Goal: Information Seeking & Learning: Learn about a topic

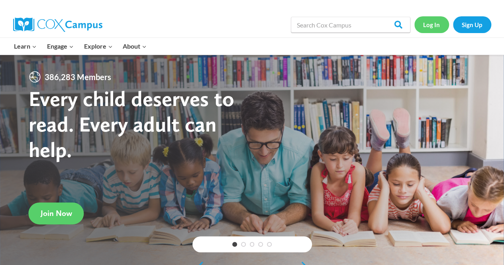
drag, startPoint x: 0, startPoint y: 0, endPoint x: 438, endPoint y: 23, distance: 438.2
click at [438, 23] on link "Log In" at bounding box center [431, 24] width 35 height 16
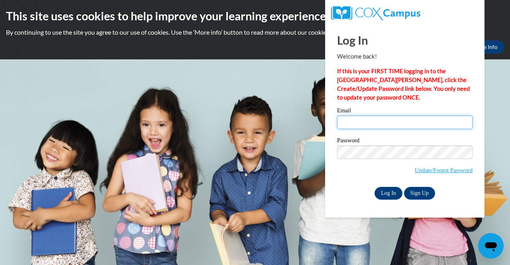
type input "haleyrugan71@gmail.com"
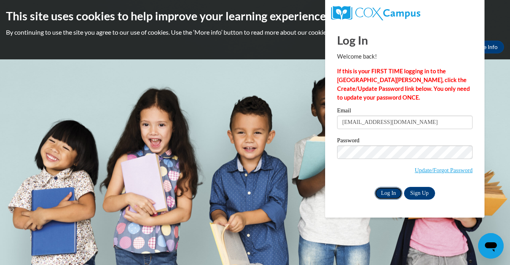
click at [386, 192] on input "Log In" at bounding box center [388, 193] width 28 height 13
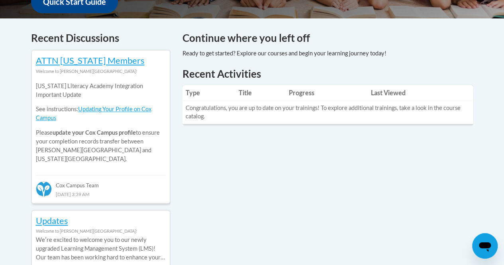
scroll to position [321, 0]
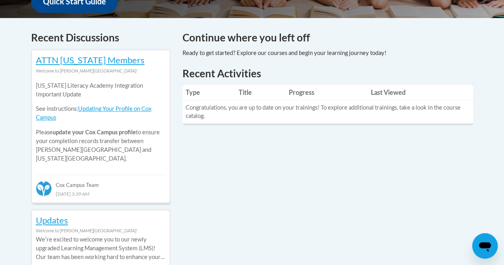
click at [303, 92] on th "Progress" at bounding box center [327, 92] width 82 height 16
click at [289, 94] on th "Progress" at bounding box center [327, 92] width 82 height 16
click at [378, 93] on th "Last Viewed" at bounding box center [421, 92] width 106 height 16
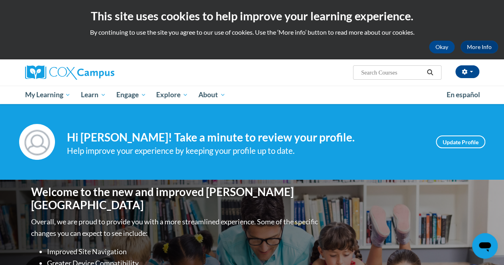
scroll to position [0, 0]
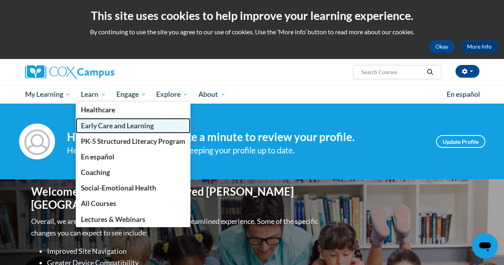
click at [112, 125] on span "Early Care and Learning" at bounding box center [117, 125] width 73 height 8
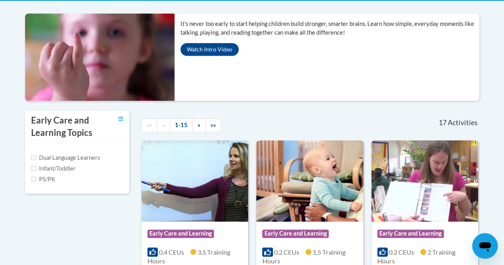
scroll to position [169, 0]
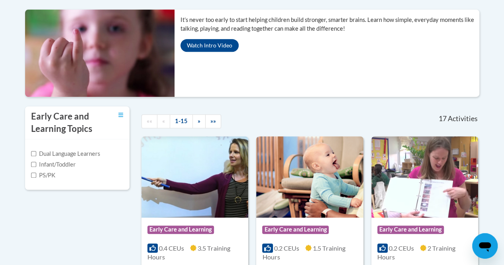
click at [45, 175] on label "PS/PK" at bounding box center [43, 175] width 24 height 9
click at [36, 175] on input "PS/PK" at bounding box center [33, 174] width 5 height 5
checkbox input "true"
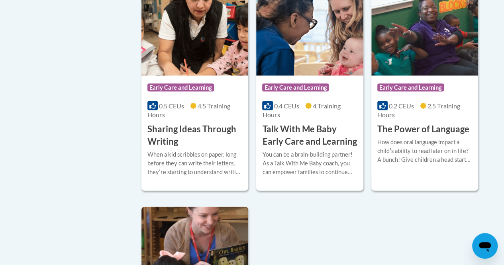
scroll to position [769, 0]
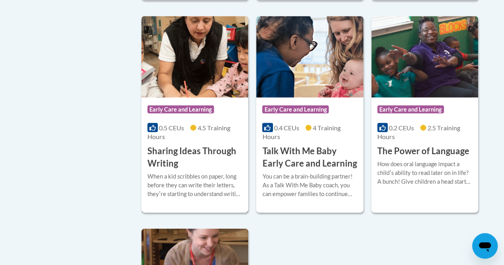
click at [200, 176] on div "When a kid scribbles on paper, long before they can write their letters, theyʹr…" at bounding box center [194, 185] width 95 height 26
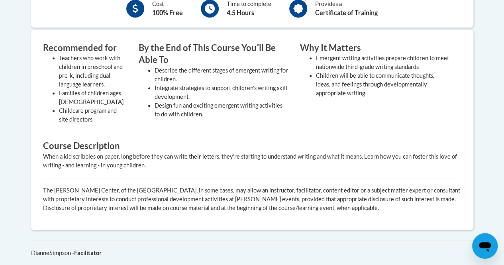
scroll to position [204, 0]
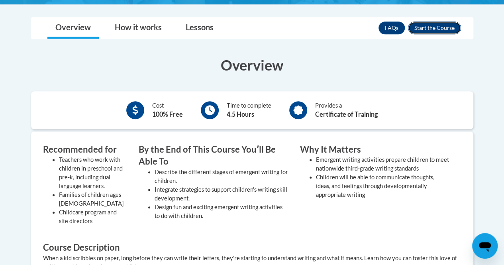
click at [418, 25] on button "Enroll" at bounding box center [434, 28] width 53 height 13
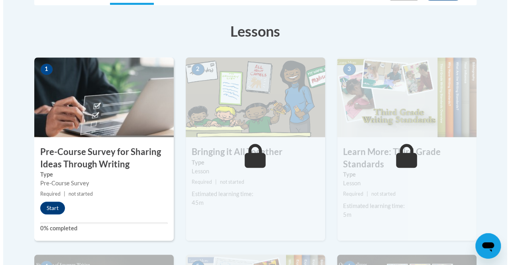
scroll to position [209, 0]
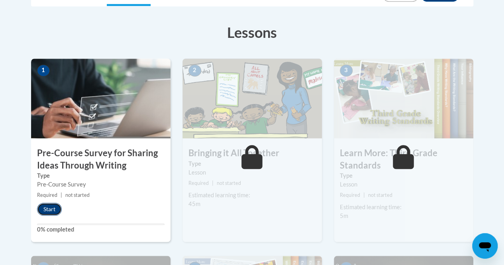
click at [43, 207] on button "Start" at bounding box center [49, 209] width 25 height 13
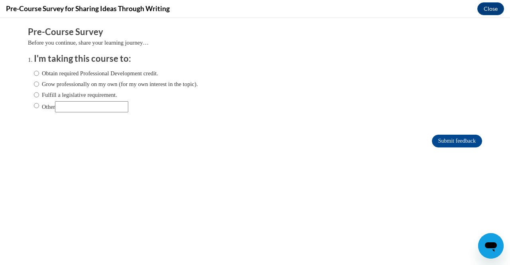
scroll to position [0, 0]
click at [101, 83] on label "Grow professionally on my own (for my own interest in the topic)." at bounding box center [116, 84] width 164 height 9
click at [39, 83] on input "Grow professionally on my own (for my own interest in the topic)." at bounding box center [36, 84] width 5 height 9
radio input "true"
click at [432, 141] on input "Submit feedback" at bounding box center [457, 141] width 50 height 13
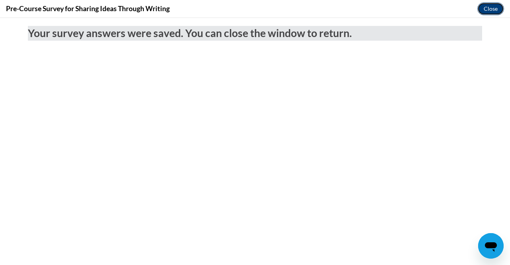
click at [488, 12] on button "Close" at bounding box center [490, 8] width 27 height 13
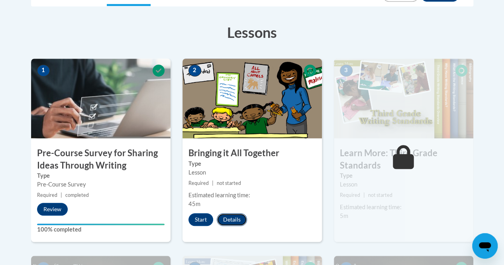
click at [238, 219] on button "Details" at bounding box center [232, 219] width 30 height 13
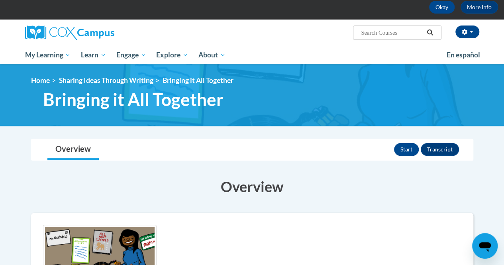
scroll to position [37, 0]
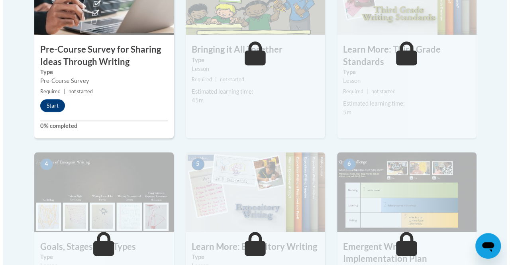
scroll to position [312, 0]
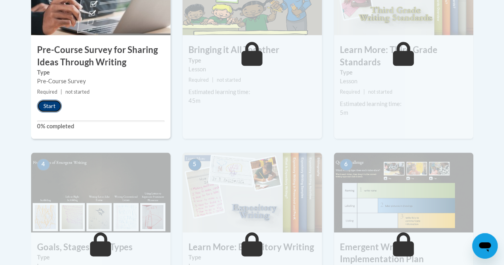
click at [55, 111] on button "Start" at bounding box center [49, 106] width 25 height 13
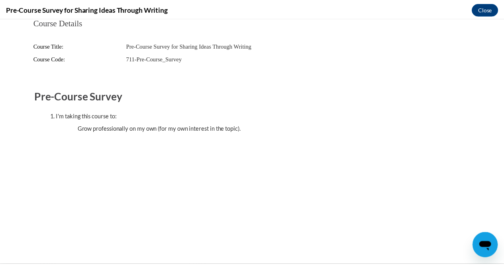
scroll to position [0, 0]
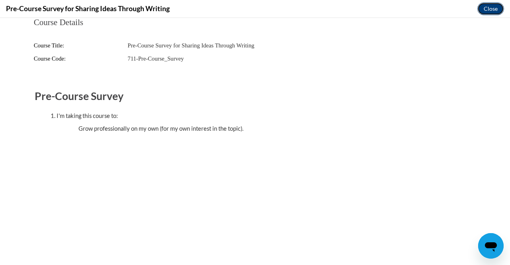
click at [493, 8] on button "Close" at bounding box center [490, 8] width 27 height 13
